Goal: Transaction & Acquisition: Purchase product/service

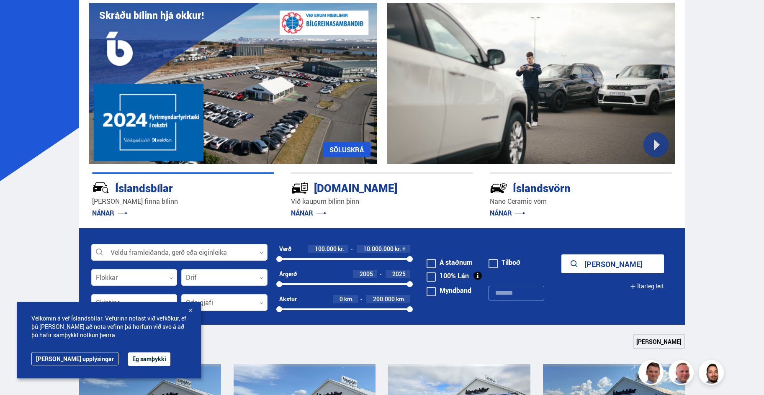
scroll to position [74, 0]
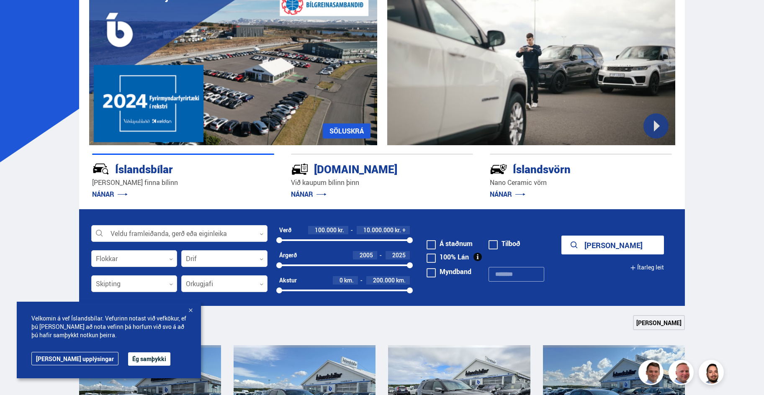
click at [133, 359] on button "Ég samþykki" at bounding box center [149, 359] width 42 height 13
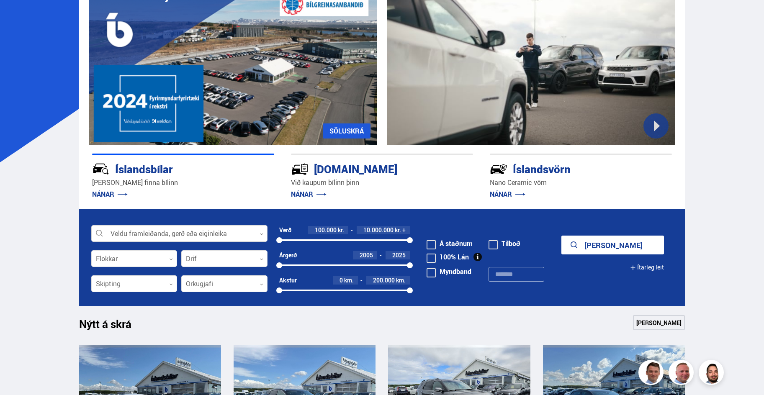
click at [264, 233] on div at bounding box center [179, 234] width 176 height 17
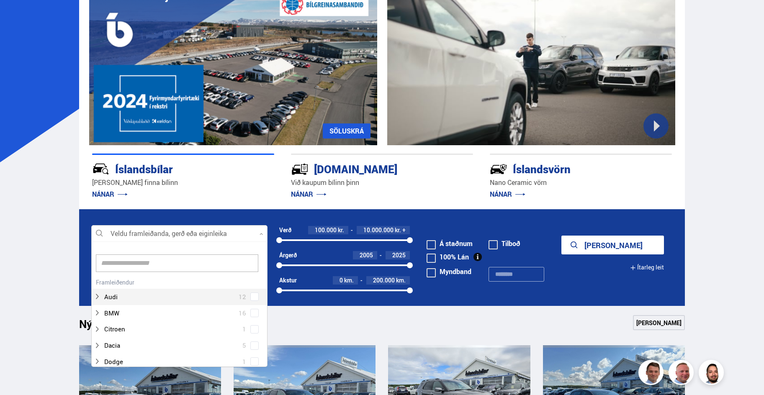
scroll to position [125, 169]
click at [191, 314] on div at bounding box center [171, 313] width 154 height 12
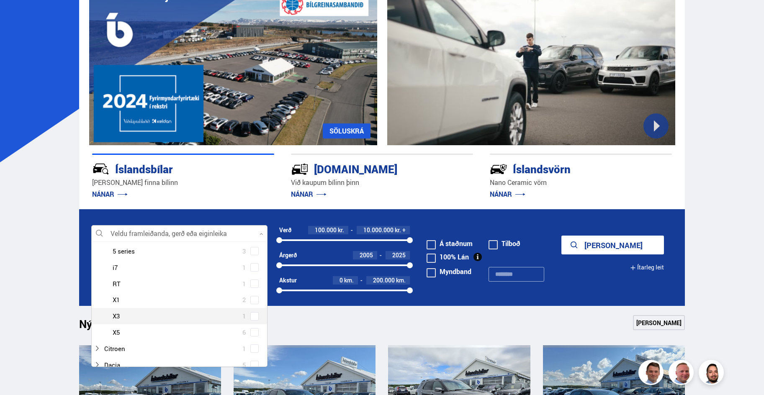
click at [191, 314] on div at bounding box center [188, 316] width 154 height 12
click at [251, 316] on span at bounding box center [254, 316] width 7 height 1
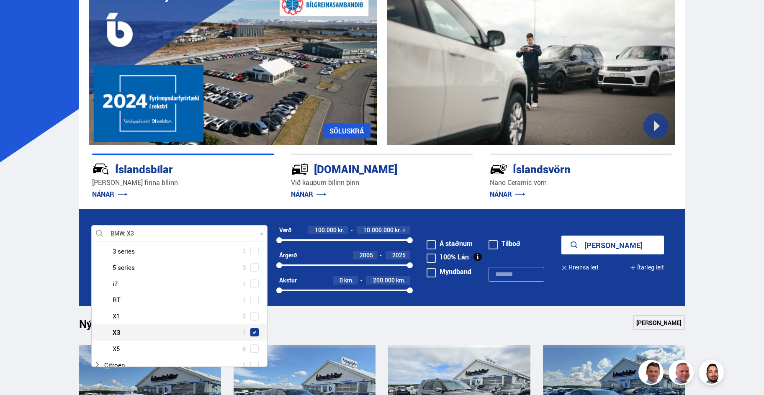
scroll to position [127, 0]
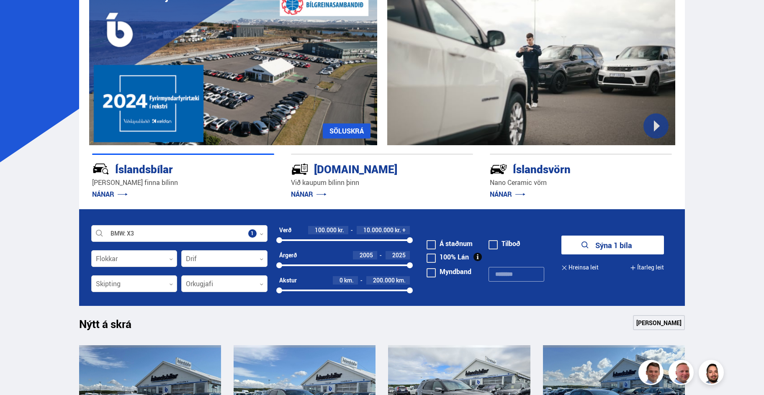
click at [598, 248] on button "Sýna 1 bíla" at bounding box center [612, 245] width 103 height 19
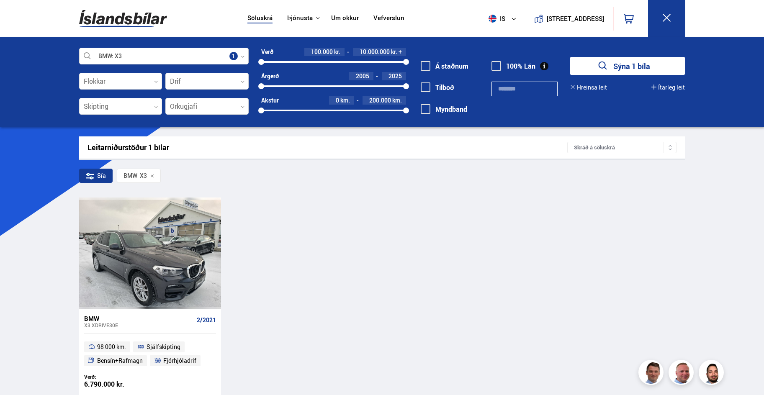
click at [245, 55] on div at bounding box center [164, 56] width 170 height 17
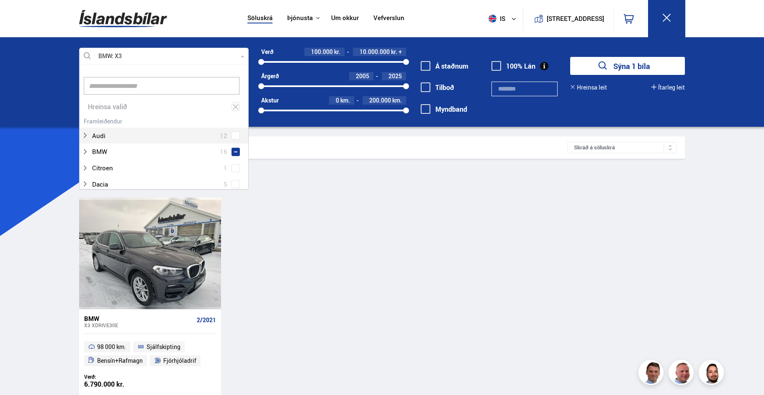
scroll to position [125, 162]
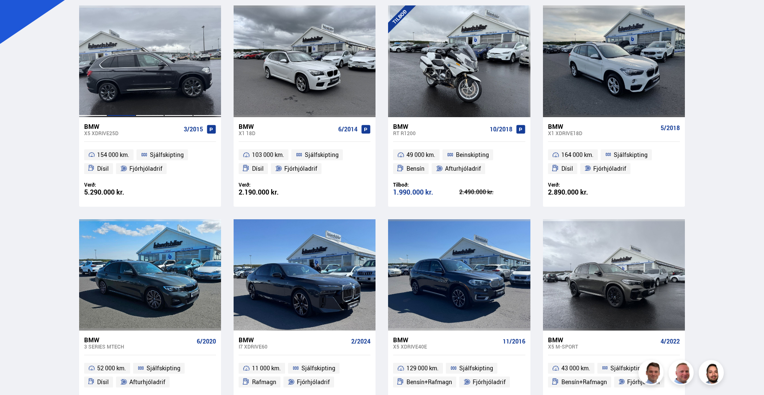
scroll to position [214, 0]
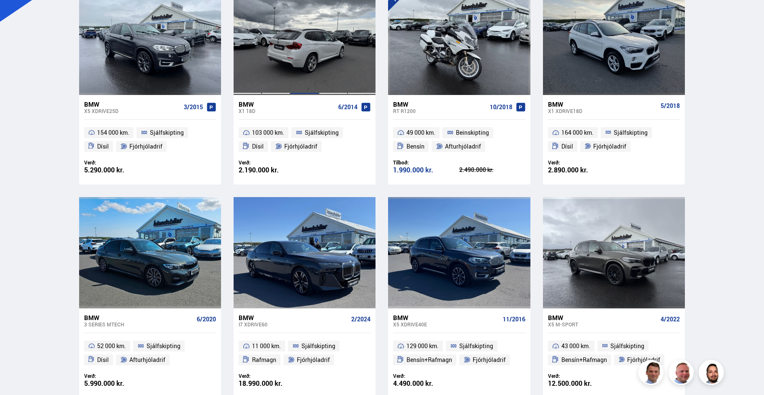
click at [296, 55] on div at bounding box center [304, 38] width 28 height 111
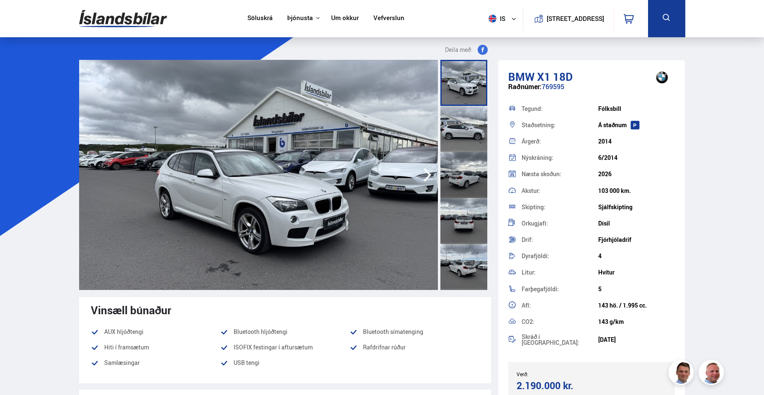
click at [429, 174] on icon "button" at bounding box center [428, 175] width 8 height 14
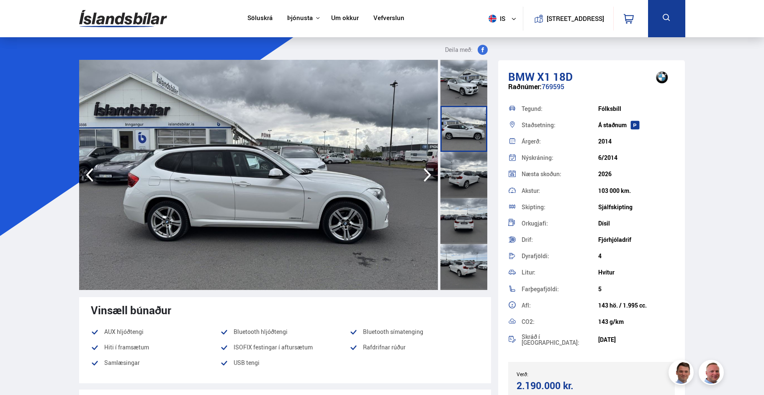
click at [429, 174] on icon "button" at bounding box center [428, 175] width 8 height 14
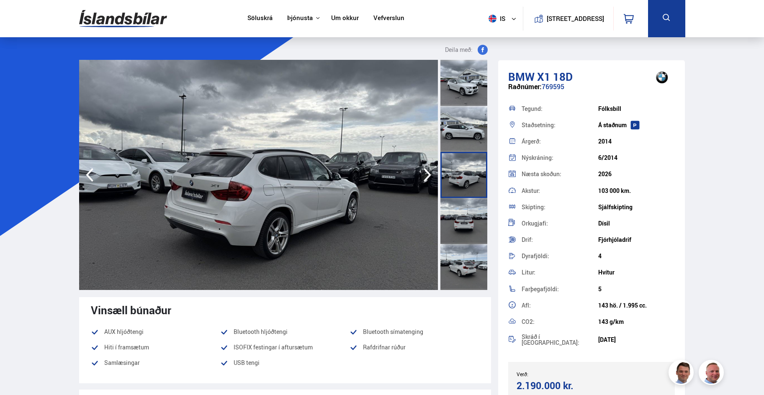
click at [429, 174] on icon "button" at bounding box center [428, 175] width 8 height 14
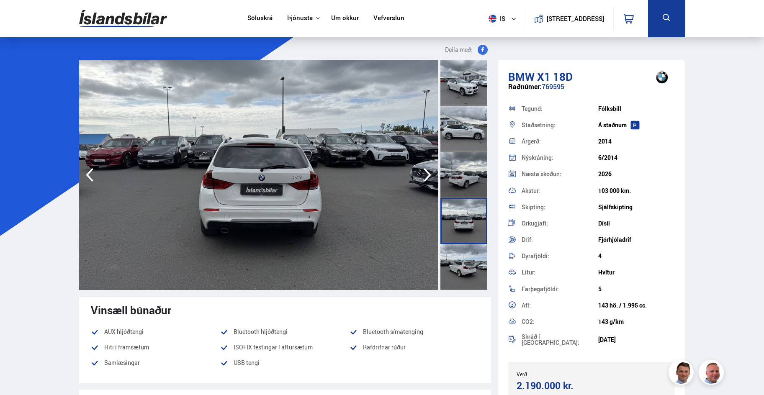
click at [429, 174] on icon "button" at bounding box center [428, 175] width 8 height 14
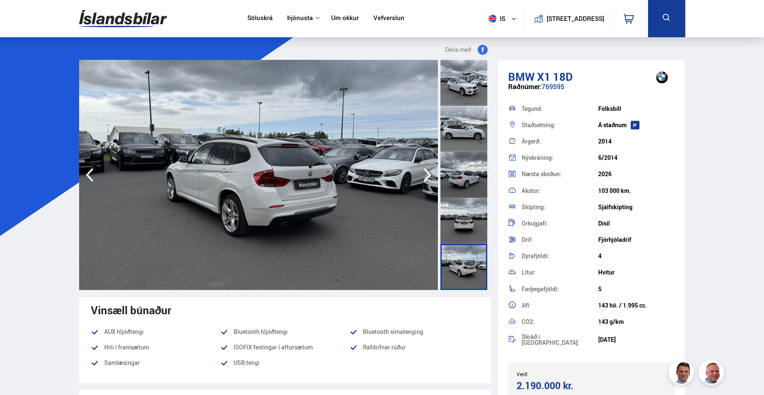
click at [429, 175] on icon "button" at bounding box center [427, 175] width 17 height 20
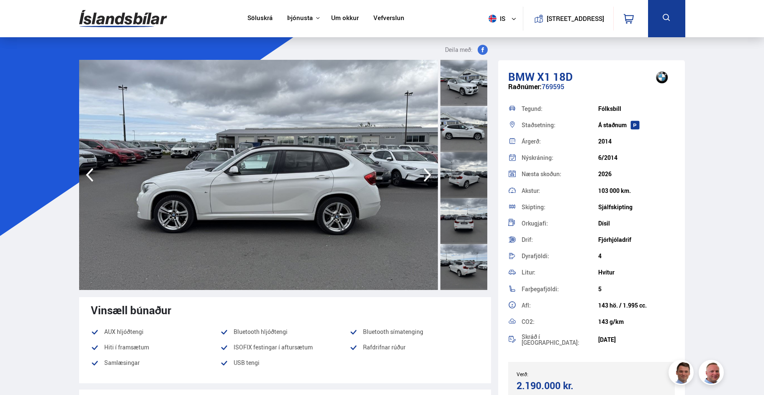
click at [429, 175] on icon "button" at bounding box center [427, 175] width 17 height 20
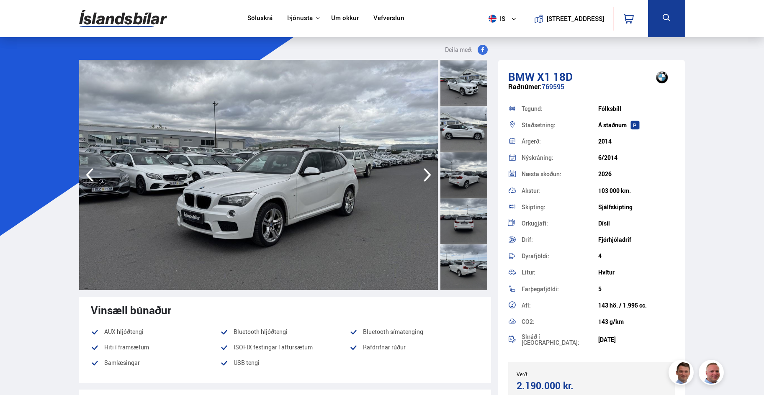
click at [429, 175] on icon "button" at bounding box center [427, 175] width 17 height 20
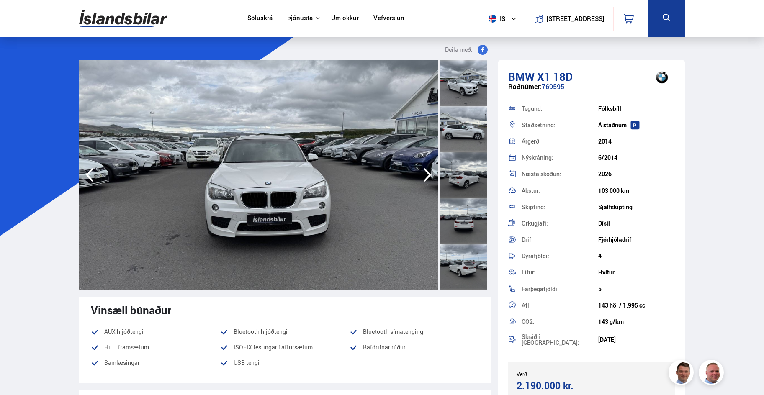
click at [429, 175] on icon "button" at bounding box center [427, 175] width 17 height 20
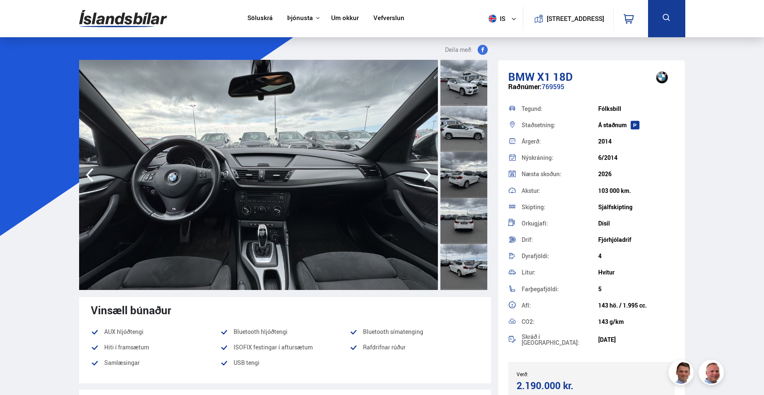
click at [429, 175] on icon "button" at bounding box center [427, 175] width 17 height 20
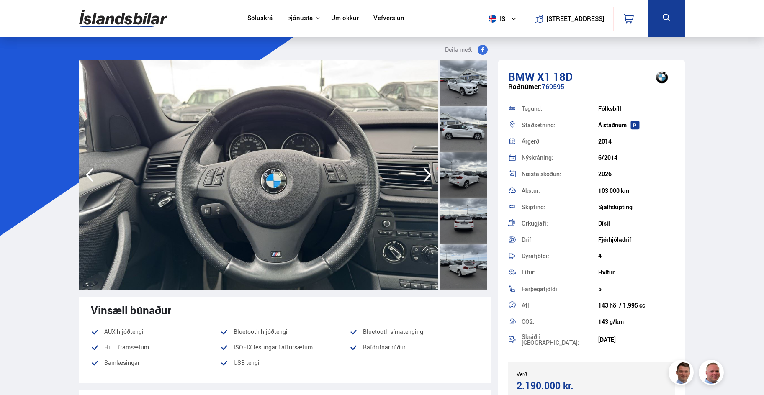
click at [429, 175] on icon "button" at bounding box center [427, 175] width 17 height 20
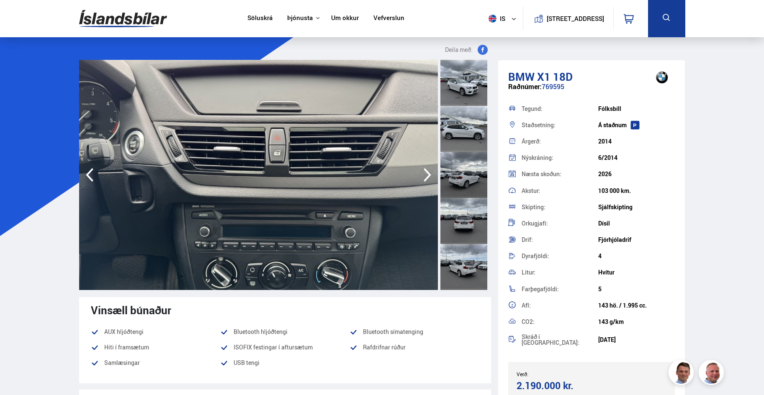
click at [429, 175] on icon "button" at bounding box center [427, 175] width 17 height 20
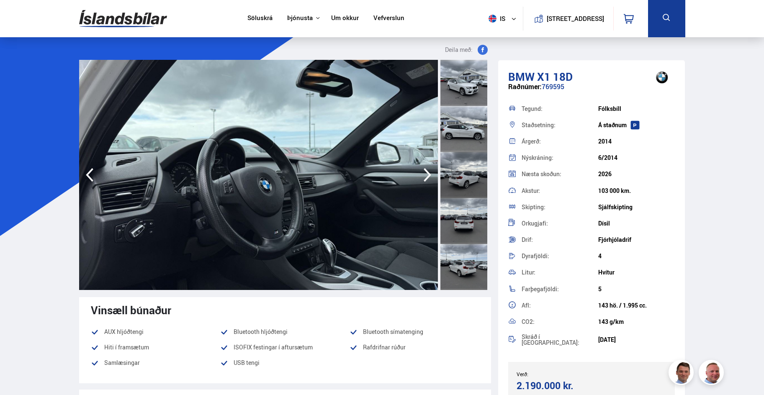
click at [429, 175] on icon "button" at bounding box center [427, 175] width 17 height 20
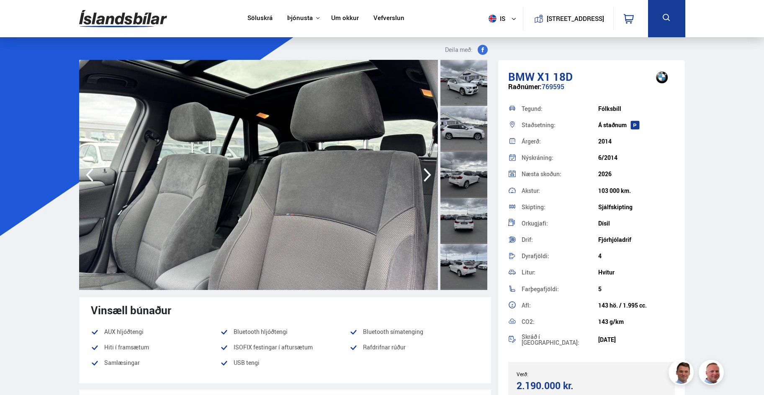
click at [429, 175] on icon "button" at bounding box center [427, 175] width 17 height 20
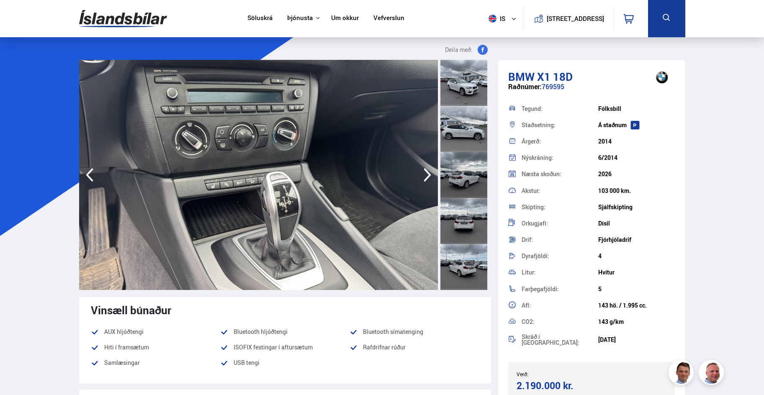
click at [428, 175] on icon "button" at bounding box center [427, 175] width 17 height 20
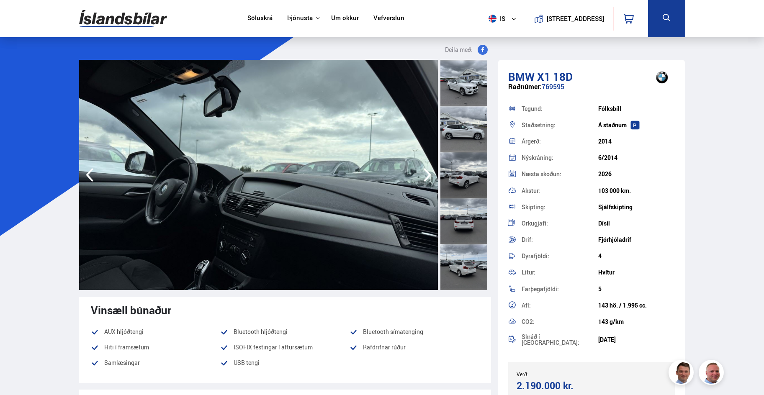
click at [431, 174] on icon "button" at bounding box center [427, 175] width 17 height 20
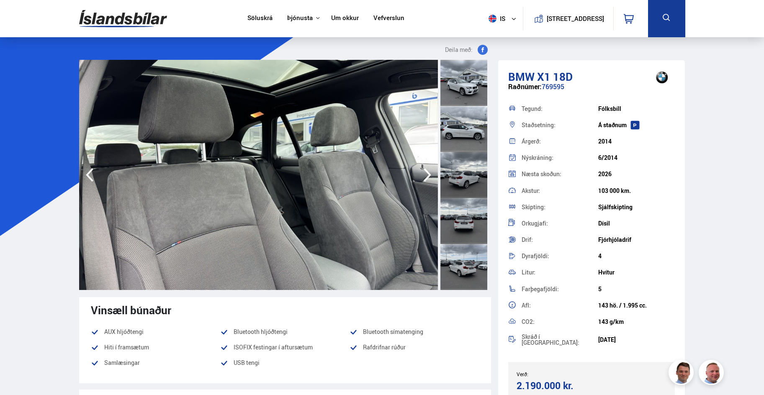
click at [431, 174] on icon "button" at bounding box center [427, 175] width 17 height 20
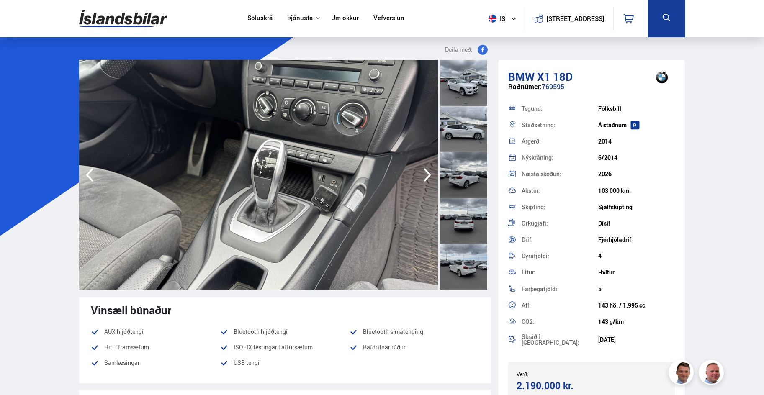
click at [430, 175] on icon "button" at bounding box center [428, 175] width 8 height 14
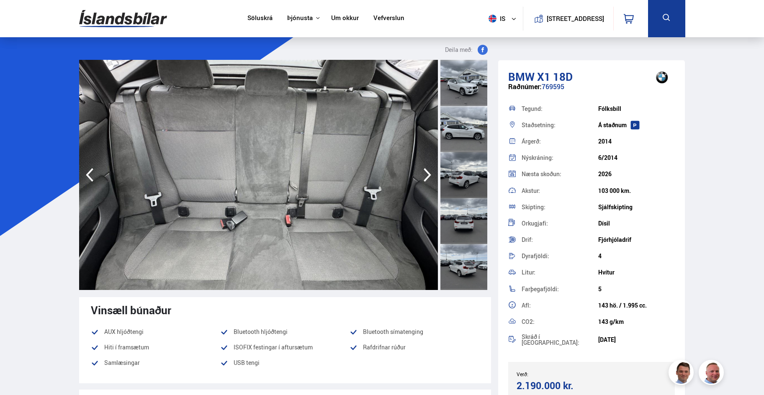
click at [430, 175] on icon "button" at bounding box center [428, 175] width 8 height 14
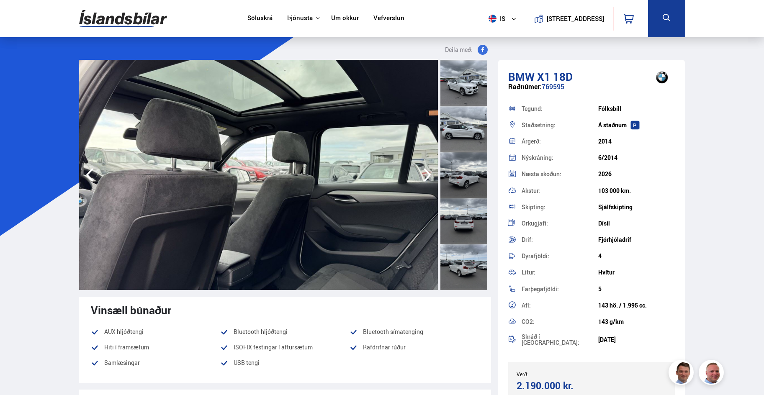
click at [430, 175] on icon "button" at bounding box center [428, 175] width 8 height 14
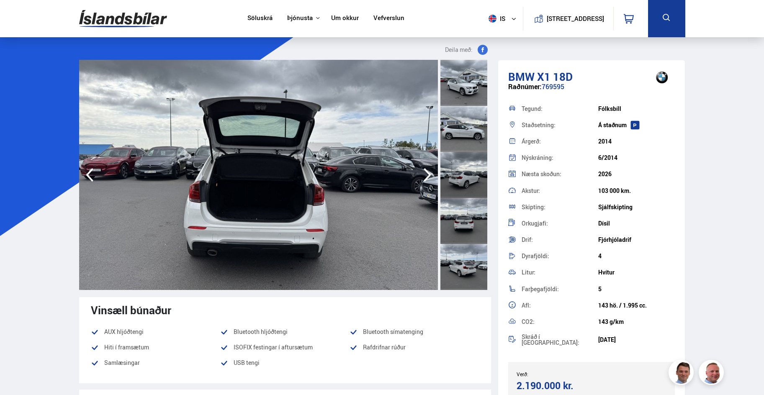
click at [430, 175] on icon "button" at bounding box center [428, 175] width 8 height 14
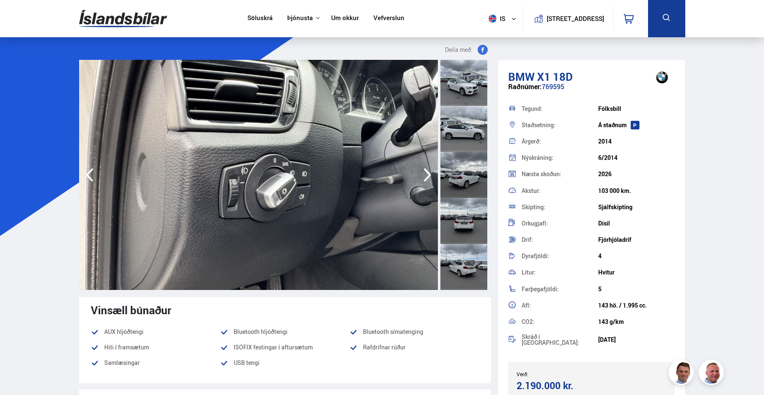
click at [429, 175] on icon "button" at bounding box center [428, 175] width 8 height 14
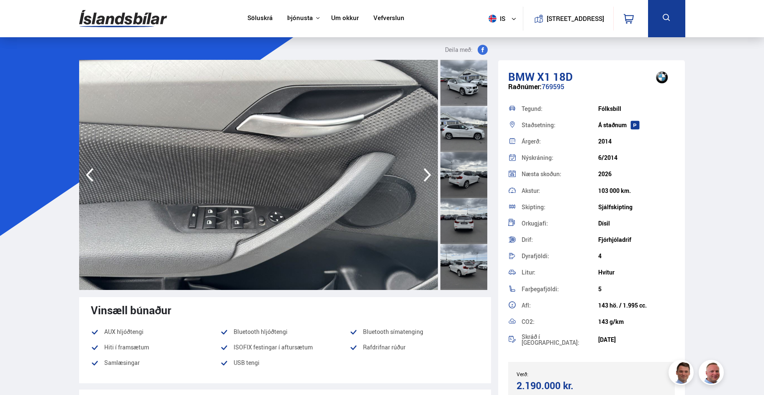
click at [429, 175] on icon "button" at bounding box center [428, 175] width 8 height 14
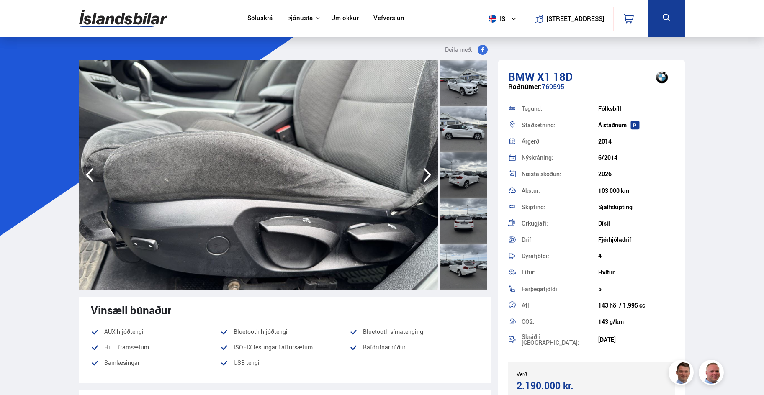
click at [429, 175] on icon "button" at bounding box center [428, 175] width 8 height 14
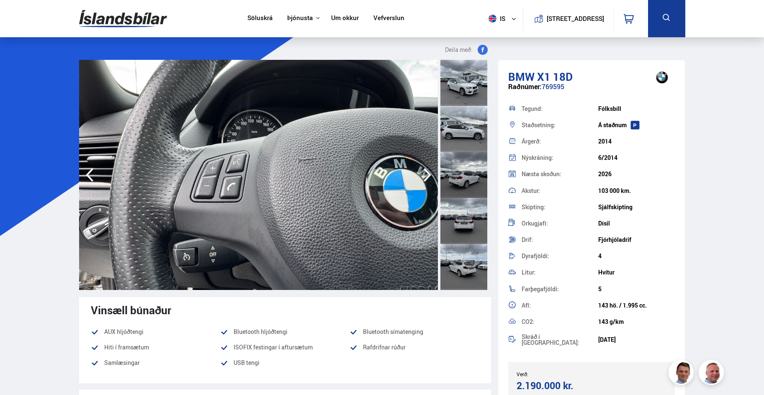
click at [428, 174] on icon "button" at bounding box center [428, 175] width 8 height 14
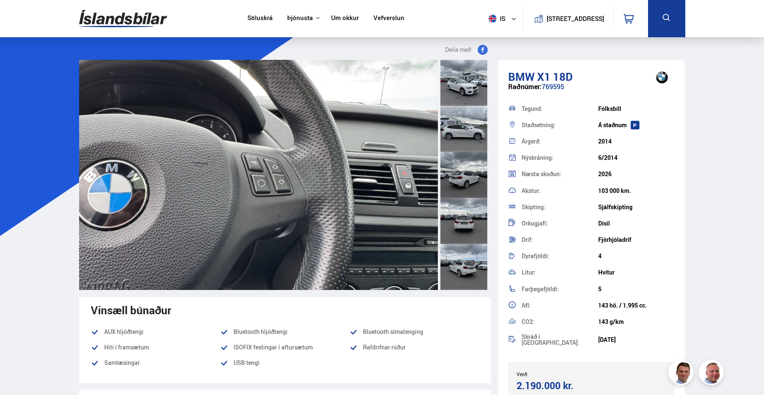
click at [428, 174] on img at bounding box center [258, 175] width 359 height 230
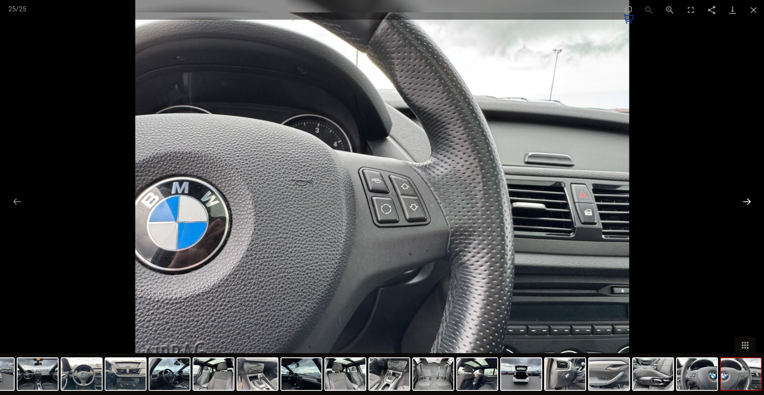
click at [747, 200] on button "Next slide" at bounding box center [747, 201] width 18 height 16
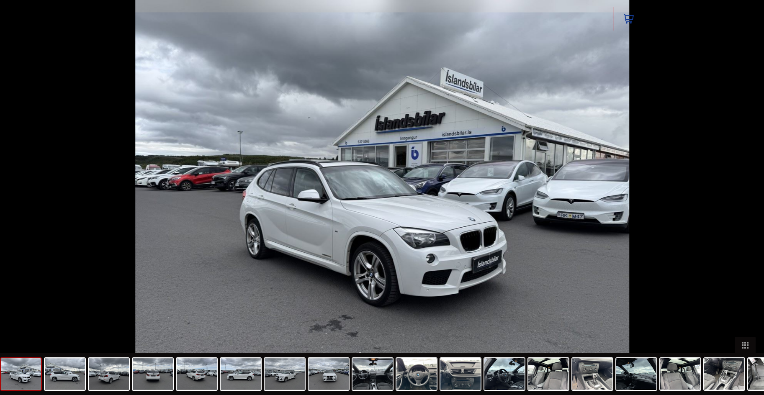
click at [747, 200] on button "Next slide" at bounding box center [751, 201] width 18 height 16
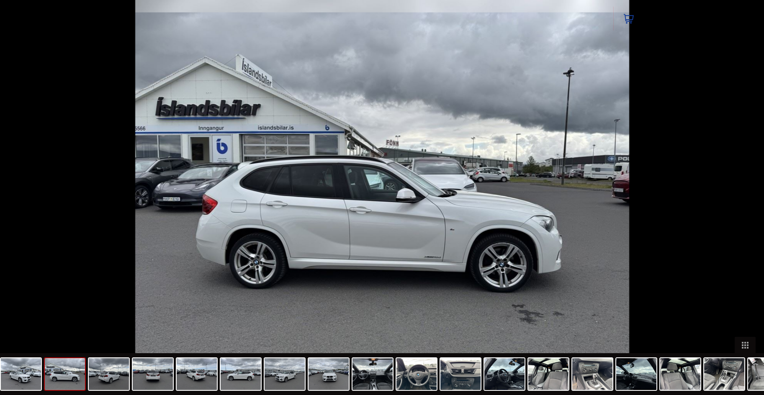
click at [747, 200] on button "Next slide" at bounding box center [751, 201] width 18 height 16
